Goal: Task Accomplishment & Management: Complete application form

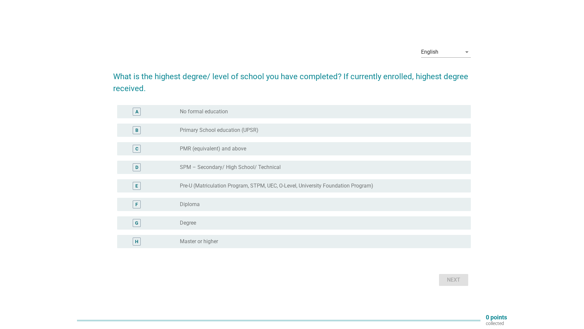
drag, startPoint x: 201, startPoint y: 223, endPoint x: 205, endPoint y: 224, distance: 3.5
click at [201, 223] on div "radio_button_unchecked Degree" at bounding box center [320, 223] width 280 height 7
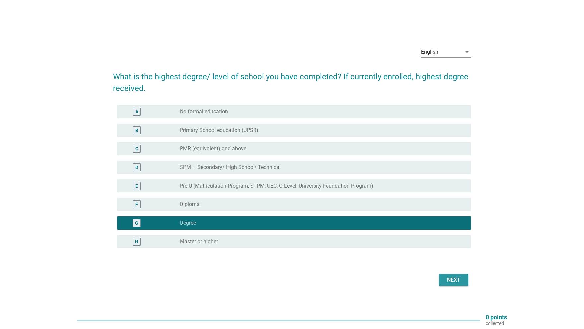
click at [458, 279] on div "Next" at bounding box center [453, 280] width 19 height 8
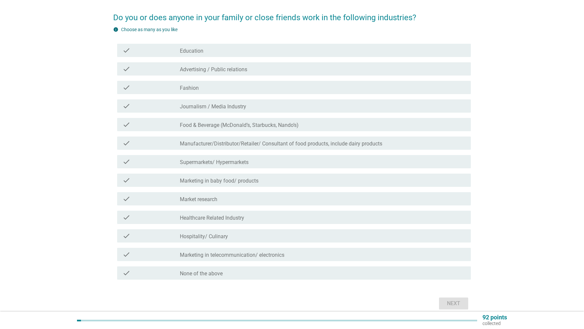
scroll to position [77, 0]
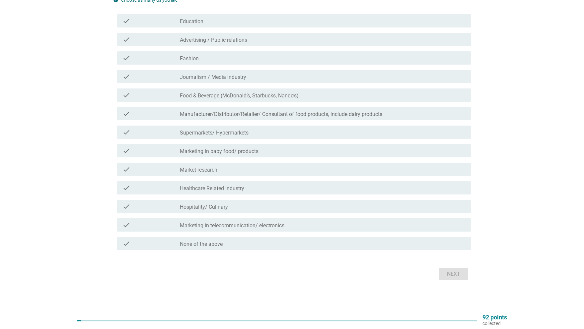
click at [207, 243] on label "None of the above" at bounding box center [201, 244] width 43 height 7
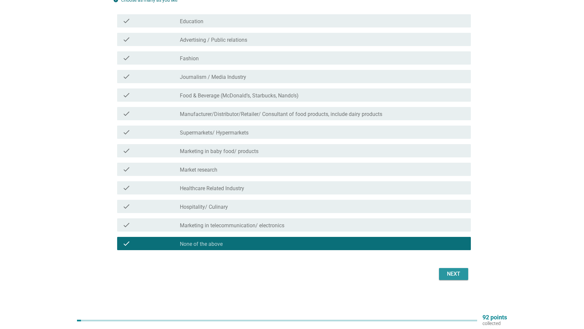
drag, startPoint x: 441, startPoint y: 274, endPoint x: 422, endPoint y: 271, distance: 19.4
click at [441, 274] on button "Next" at bounding box center [453, 274] width 29 height 12
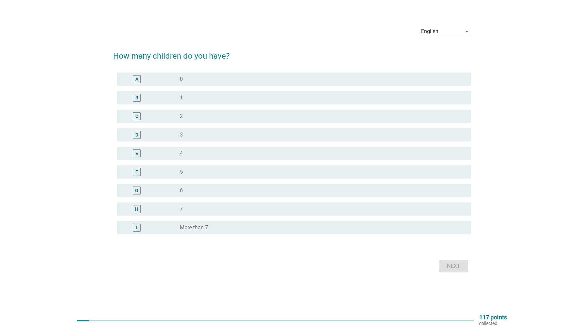
scroll to position [0, 0]
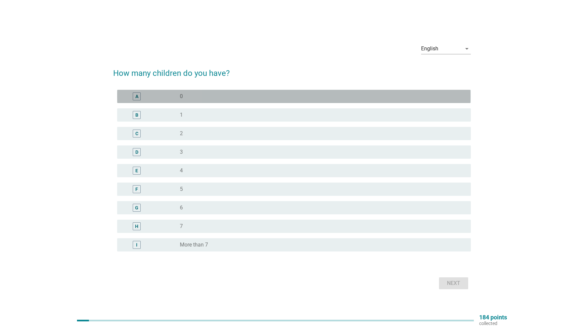
click at [175, 98] on div "A" at bounding box center [150, 97] width 57 height 8
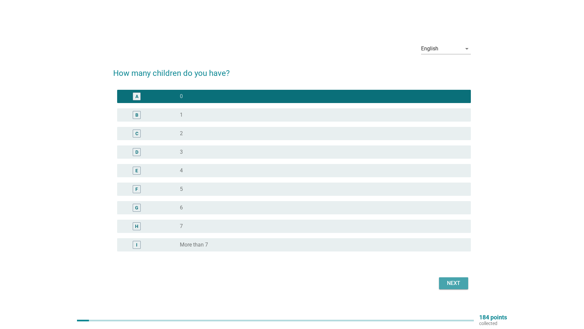
click at [440, 284] on button "Next" at bounding box center [453, 284] width 29 height 12
